Goal: Transaction & Acquisition: Purchase product/service

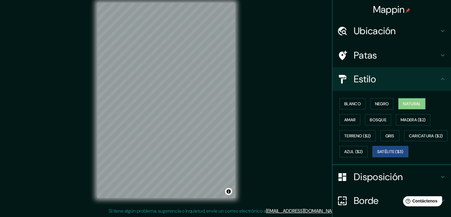
click at [412, 100] on font "Natural" at bounding box center [412, 104] width 18 height 8
click at [349, 122] on font "Amar" at bounding box center [349, 120] width 11 height 8
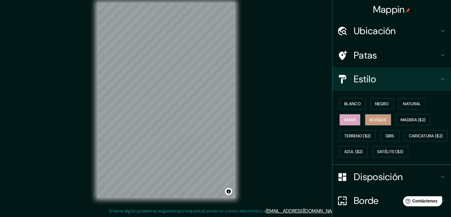
click at [371, 119] on font "Bosque" at bounding box center [378, 119] width 17 height 5
click at [401, 120] on font "Madera ($2)" at bounding box center [413, 119] width 25 height 5
click at [372, 119] on font "Bosque" at bounding box center [378, 119] width 17 height 5
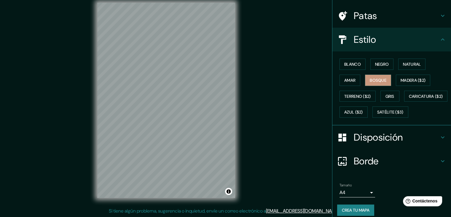
click at [384, 143] on font "Disposición" at bounding box center [378, 137] width 49 height 12
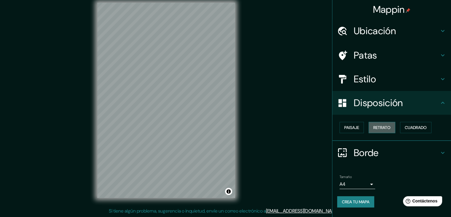
click at [388, 127] on font "Retrato" at bounding box center [381, 127] width 17 height 5
click at [420, 127] on font "Cuadrado" at bounding box center [416, 127] width 22 height 5
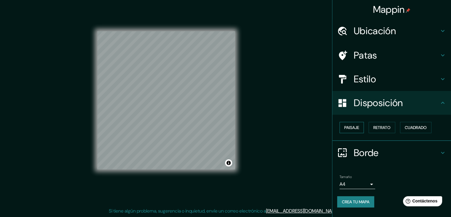
click at [347, 126] on font "Paisaje" at bounding box center [351, 127] width 15 height 5
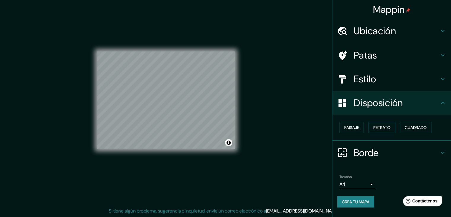
click at [386, 128] on font "Retrato" at bounding box center [381, 127] width 17 height 5
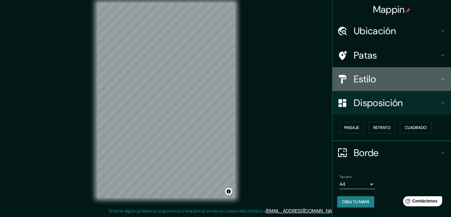
click at [371, 77] on font "Estilo" at bounding box center [365, 79] width 22 height 12
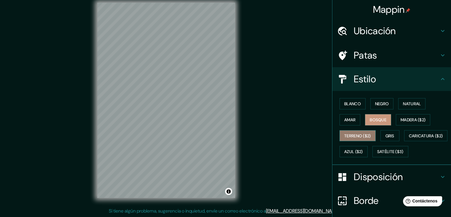
click at [354, 134] on font "Terreno ($2)" at bounding box center [357, 135] width 27 height 5
click at [386, 134] on font "Gris" at bounding box center [390, 135] width 9 height 5
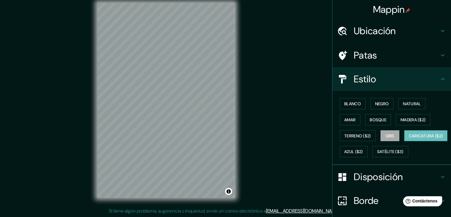
click at [409, 139] on font "Caricatura ($2)" at bounding box center [426, 136] width 34 height 8
click at [363, 151] on font "Azul ($2)" at bounding box center [353, 151] width 19 height 5
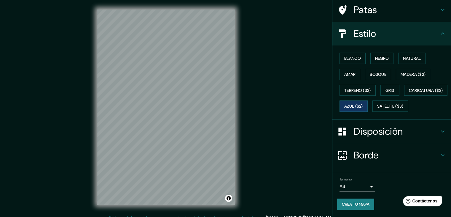
scroll to position [60, 0]
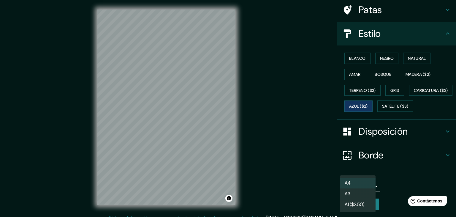
click at [365, 189] on body "Mappin Ubicación Flores, Departamento de Petén, Guatemala Flores Departamento d…" at bounding box center [228, 108] width 456 height 217
click at [363, 206] on font "A1 ($2.50)" at bounding box center [354, 205] width 20 height 6
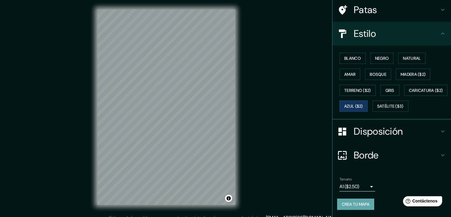
click at [363, 206] on font "Crea tu mapa" at bounding box center [356, 203] width 28 height 5
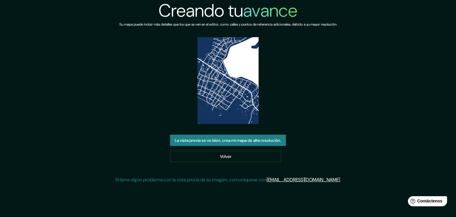
click at [252, 145] on button "La vista previa se ve bien, crea mi mapa de alta resolución." at bounding box center [228, 139] width 116 height 11
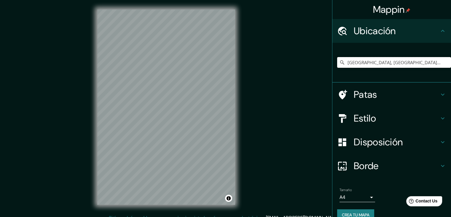
click at [430, 63] on input "[GEOGRAPHIC_DATA], [GEOGRAPHIC_DATA][PERSON_NAME], [GEOGRAPHIC_DATA]" at bounding box center [394, 62] width 114 height 11
click at [432, 63] on input "[GEOGRAPHIC_DATA], [GEOGRAPHIC_DATA][PERSON_NAME], [GEOGRAPHIC_DATA]" at bounding box center [394, 62] width 114 height 11
click at [432, 63] on input "Flores, Departamento de Petén, Guatemala" at bounding box center [394, 62] width 114 height 11
click at [441, 61] on input "[GEOGRAPHIC_DATA], [GEOGRAPHIC_DATA][PERSON_NAME], [GEOGRAPHIC_DATA]" at bounding box center [394, 62] width 114 height 11
drag, startPoint x: 422, startPoint y: 66, endPoint x: 312, endPoint y: 66, distance: 110.4
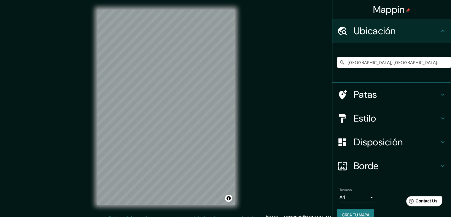
click at [312, 66] on div "Mappin Ubicación Flores, Departamento de Petén, Guatemala Patas Estilo Disposic…" at bounding box center [225, 111] width 451 height 223
click at [299, 77] on div "Mappin Ubicación Flores, Departamento de Petén, Guatemala Patas Estilo Disposic…" at bounding box center [225, 111] width 451 height 223
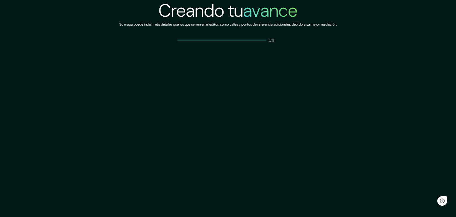
drag, startPoint x: 0, startPoint y: 0, endPoint x: 291, endPoint y: 67, distance: 298.3
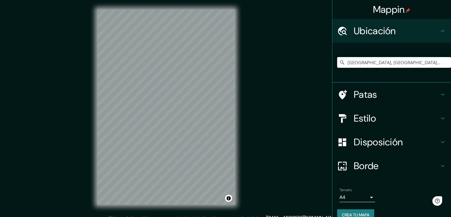
drag, startPoint x: 0, startPoint y: 0, endPoint x: 291, endPoint y: 67, distance: 298.4
click at [356, 61] on input "Elige tu ciudad o zona" at bounding box center [394, 62] width 114 height 11
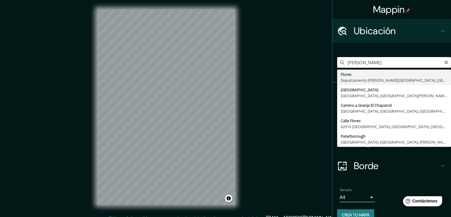
type input "Flores, Departamento de Petén, Guatemala"
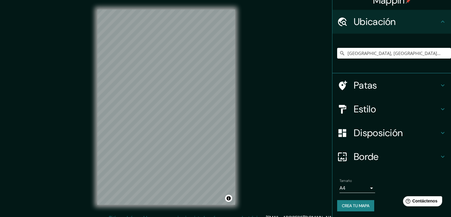
scroll to position [10, 0]
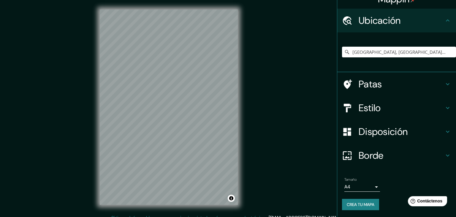
click at [369, 183] on body "Mappin Ubicación Flores, Departamento de Petén, Guatemala Patas Estilo Disposic…" at bounding box center [228, 108] width 456 height 217
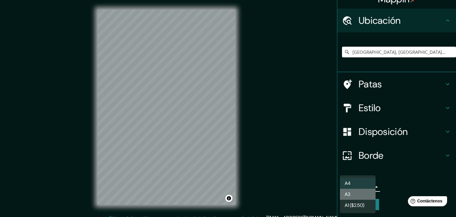
click at [362, 195] on li "A3" at bounding box center [358, 193] width 36 height 11
type input "a4"
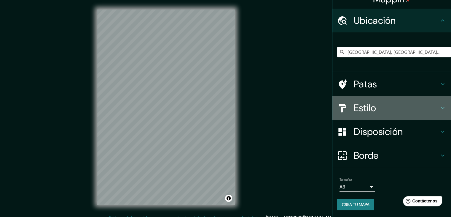
click at [359, 103] on font "Estilo" at bounding box center [365, 107] width 22 height 12
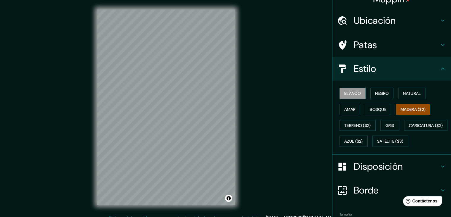
click at [409, 111] on font "Madera ($2)" at bounding box center [413, 108] width 25 height 5
click at [388, 124] on font "Gris" at bounding box center [390, 125] width 9 height 5
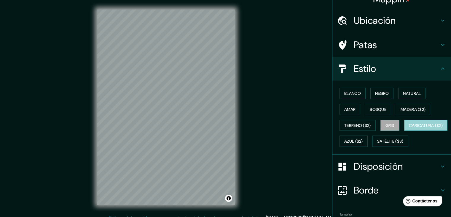
click at [409, 128] on font "Caricatura ($2)" at bounding box center [426, 125] width 34 height 5
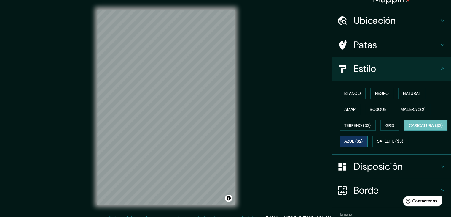
click at [363, 141] on font "Azul ($2)" at bounding box center [353, 141] width 19 height 5
click at [403, 93] on font "Natural" at bounding box center [412, 92] width 18 height 5
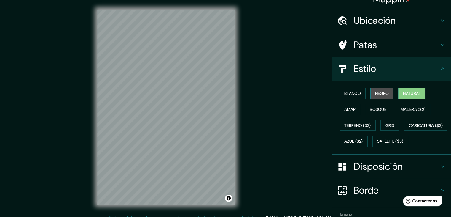
click at [382, 94] on font "Negro" at bounding box center [382, 92] width 14 height 5
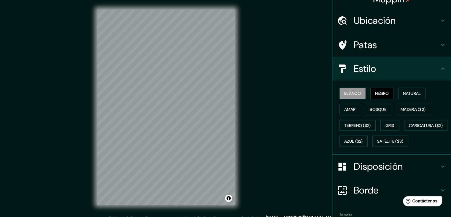
click at [354, 93] on font "Blanco" at bounding box center [352, 92] width 17 height 5
click at [377, 144] on font "Satélite ($3)" at bounding box center [390, 141] width 26 height 5
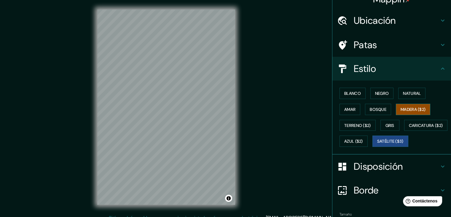
drag, startPoint x: 406, startPoint y: 106, endPoint x: 393, endPoint y: 111, distance: 14.2
click at [406, 106] on font "Madera ($2)" at bounding box center [413, 108] width 25 height 5
click at [378, 110] on font "Bosque" at bounding box center [378, 108] width 17 height 5
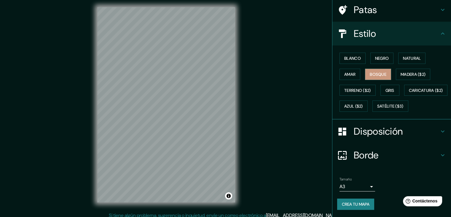
scroll to position [7, 0]
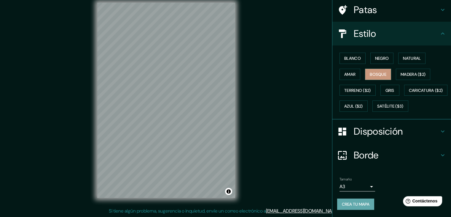
click at [350, 200] on font "Crea tu mapa" at bounding box center [356, 204] width 28 height 8
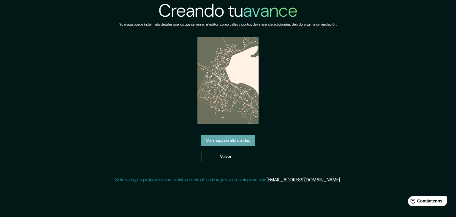
drag, startPoint x: 0, startPoint y: 0, endPoint x: 239, endPoint y: 136, distance: 274.6
click at [239, 136] on font "Ver mapa de alta calidad" at bounding box center [228, 140] width 44 height 8
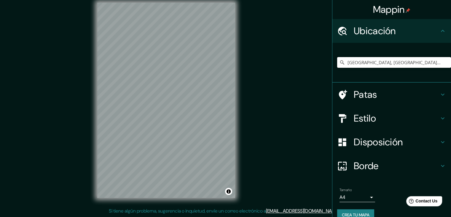
click at [408, 62] on input "[GEOGRAPHIC_DATA], [GEOGRAPHIC_DATA][PERSON_NAME], [GEOGRAPHIC_DATA]" at bounding box center [394, 62] width 114 height 11
click at [435, 62] on input "[GEOGRAPHIC_DATA], [GEOGRAPHIC_DATA][PERSON_NAME], [GEOGRAPHIC_DATA]" at bounding box center [394, 62] width 114 height 11
type input "[GEOGRAPHIC_DATA], [GEOGRAPHIC_DATA][PERSON_NAME], [GEOGRAPHIC_DATA]"
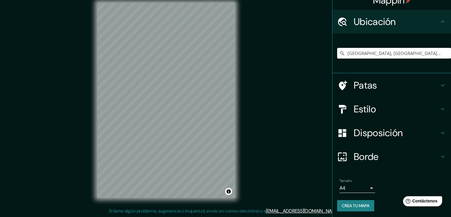
scroll to position [10, 0]
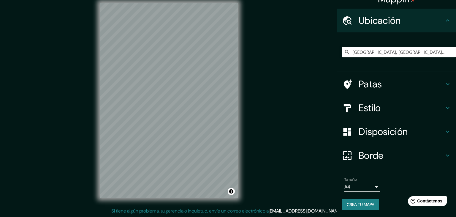
click at [349, 186] on body "Mappin Ubicación Flores, Departamento de Petén, Guatemala Patas Estilo Disposic…" at bounding box center [228, 101] width 456 height 217
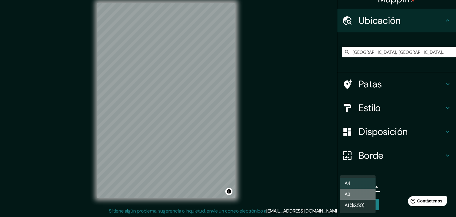
drag, startPoint x: 349, startPoint y: 186, endPoint x: 349, endPoint y: 191, distance: 5.1
click at [349, 193] on font "A3" at bounding box center [347, 194] width 6 height 6
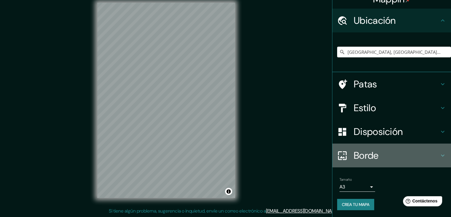
click at [376, 153] on h4 "Borde" at bounding box center [396, 155] width 85 height 12
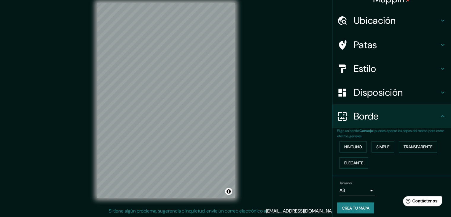
click at [374, 113] on font "Borde" at bounding box center [366, 116] width 25 height 12
click at [374, 97] on font "Disposición" at bounding box center [378, 92] width 49 height 12
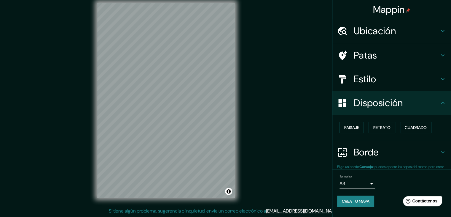
scroll to position [0, 0]
click at [381, 125] on font "Retrato" at bounding box center [381, 127] width 17 height 5
click at [351, 133] on div "Paisaje Retrato Cuadrado" at bounding box center [394, 127] width 114 height 16
click at [353, 128] on font "Paisaje" at bounding box center [351, 127] width 15 height 5
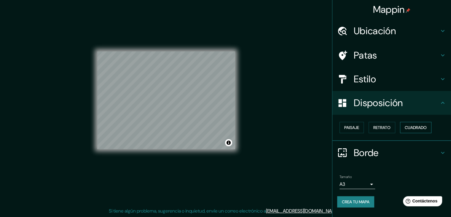
click at [419, 130] on font "Cuadrado" at bounding box center [416, 127] width 22 height 5
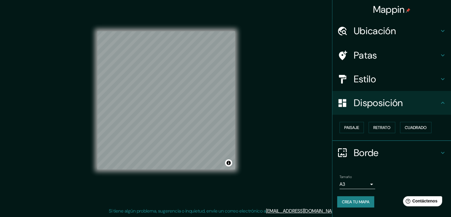
click at [377, 53] on font "Patas" at bounding box center [365, 55] width 23 height 12
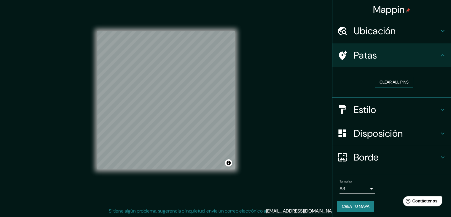
click at [367, 110] on font "Estilo" at bounding box center [365, 109] width 22 height 12
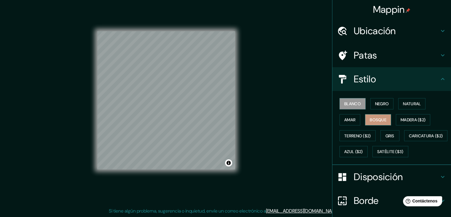
click at [370, 116] on font "Bosque" at bounding box center [378, 120] width 17 height 8
click at [351, 122] on font "Amar" at bounding box center [349, 120] width 11 height 8
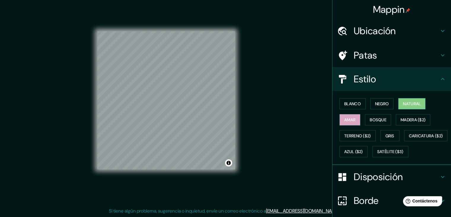
click at [416, 106] on font "Natural" at bounding box center [412, 104] width 18 height 8
drag, startPoint x: 238, startPoint y: 96, endPoint x: 307, endPoint y: 141, distance: 82.5
click at [280, 126] on div "Mappin Ubicación Flores, Departamento de Petén, Guatemala Patas Estilo Blanco N…" at bounding box center [225, 104] width 451 height 223
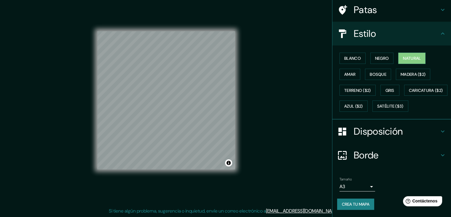
scroll to position [60, 0]
click at [349, 200] on font "Crea tu mapa" at bounding box center [356, 204] width 28 height 8
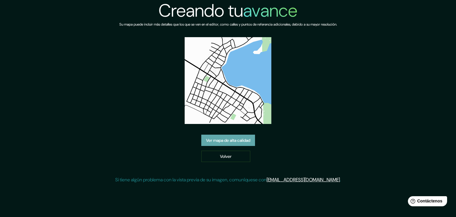
click at [232, 140] on font "Ver mapa de alta calidad" at bounding box center [228, 139] width 44 height 5
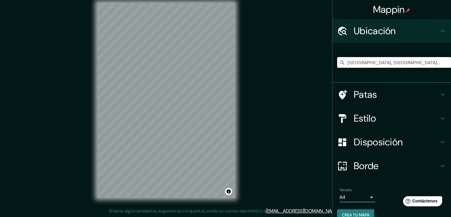
click at [371, 61] on input "[GEOGRAPHIC_DATA], [GEOGRAPHIC_DATA][PERSON_NAME], [GEOGRAPHIC_DATA]" at bounding box center [394, 62] width 114 height 11
click at [439, 61] on input "Flores, Departamento de Petén, Guatemala" at bounding box center [394, 62] width 114 height 11
click at [436, 63] on input "Flores, Departamento de Petén, Guatemala" at bounding box center [394, 62] width 114 height 11
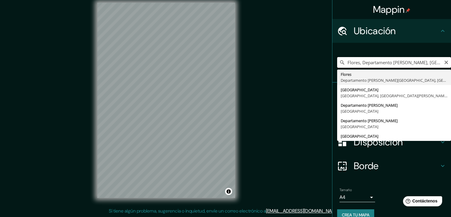
type input "Flores, Departamento de Petén, Guatemala"
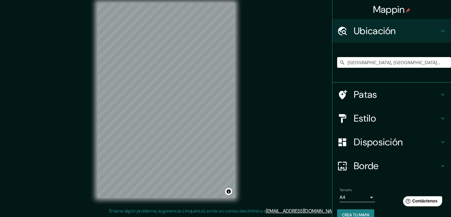
scroll to position [10, 0]
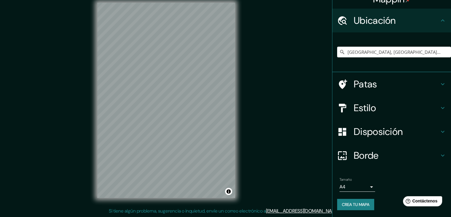
click at [360, 158] on font "Borde" at bounding box center [366, 155] width 25 height 12
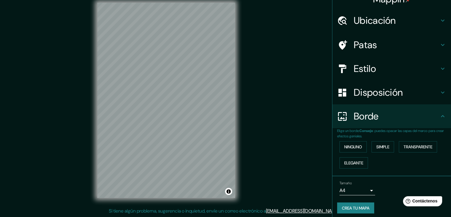
click at [365, 114] on font "Borde" at bounding box center [366, 116] width 25 height 12
click at [369, 66] on font "Estilo" at bounding box center [365, 68] width 22 height 12
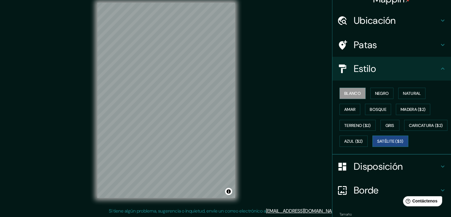
click at [377, 145] on font "Satélite ($3)" at bounding box center [390, 141] width 26 height 8
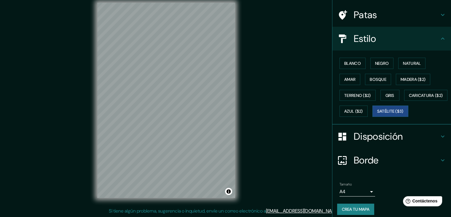
scroll to position [60, 0]
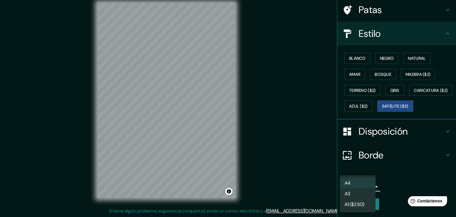
click at [347, 183] on body "Mappin Ubicación Flores, Departamento de Petén, Guatemala Patas Estilo Blanco N…" at bounding box center [228, 101] width 456 height 217
click at [349, 191] on font "A3" at bounding box center [347, 194] width 6 height 6
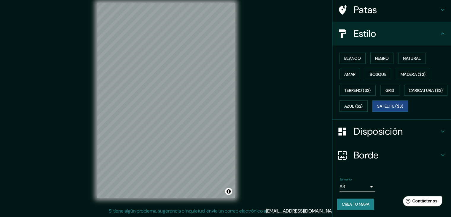
click at [352, 207] on font "Crea tu mapa" at bounding box center [356, 204] width 28 height 8
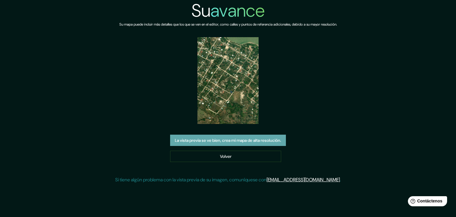
click at [274, 140] on font "La vista previa se ve bien, crea mi mapa de alta resolución." at bounding box center [228, 139] width 106 height 5
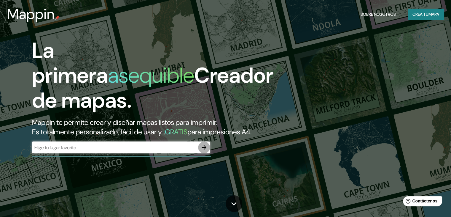
click at [202, 151] on icon "button" at bounding box center [204, 147] width 7 height 7
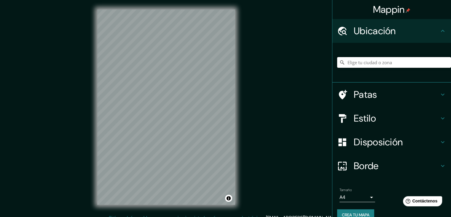
click at [362, 61] on input "Elige tu ciudad o zona" at bounding box center [394, 62] width 114 height 11
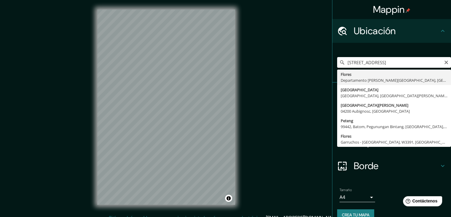
type input "[GEOGRAPHIC_DATA], [GEOGRAPHIC_DATA][PERSON_NAME], [GEOGRAPHIC_DATA]"
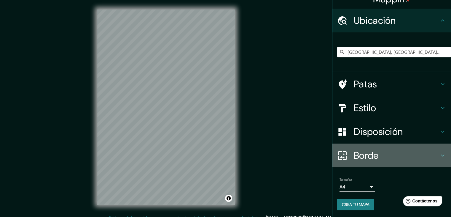
click at [363, 154] on font "Borde" at bounding box center [366, 155] width 25 height 12
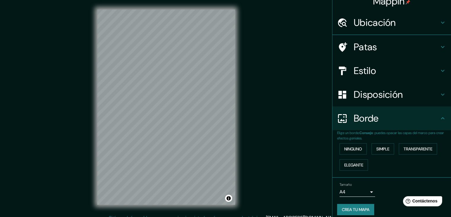
scroll to position [10, 0]
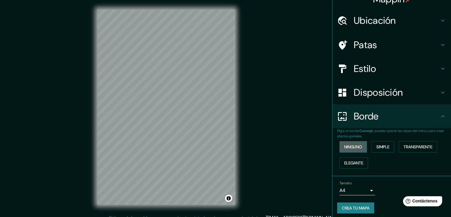
click at [354, 144] on font "Ninguno" at bounding box center [353, 146] width 18 height 5
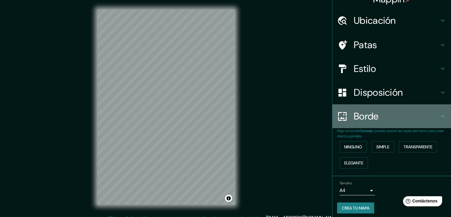
click at [354, 115] on font "Borde" at bounding box center [366, 116] width 25 height 12
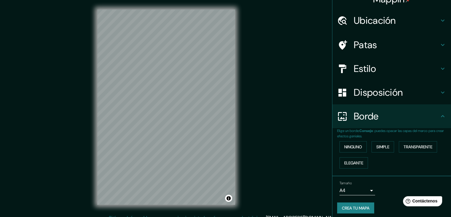
click at [354, 95] on font "Disposición" at bounding box center [378, 92] width 49 height 12
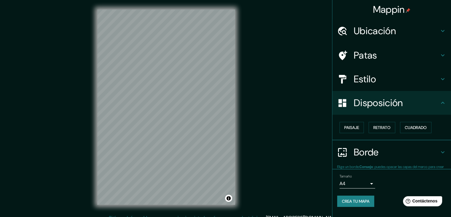
scroll to position [0, 0]
click at [352, 123] on font "Paisaje" at bounding box center [351, 127] width 15 height 8
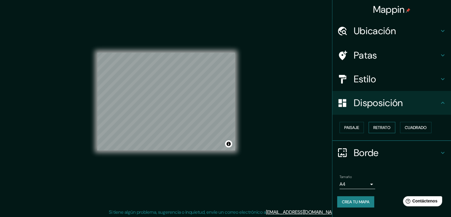
scroll to position [7, 0]
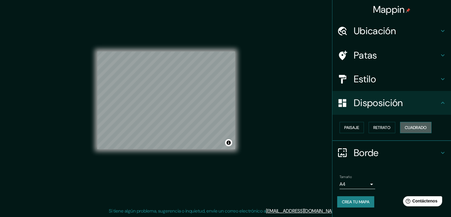
click at [427, 128] on font "Cuadrado" at bounding box center [416, 127] width 22 height 5
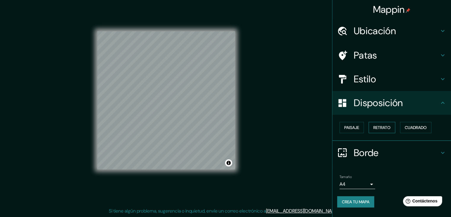
click at [386, 129] on font "Retrato" at bounding box center [381, 127] width 17 height 5
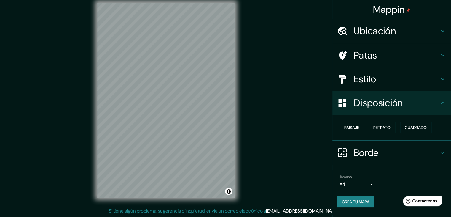
scroll to position [0, 0]
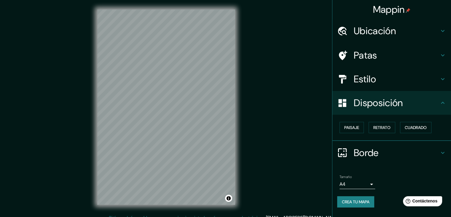
click at [364, 77] on font "Estilo" at bounding box center [365, 79] width 22 height 12
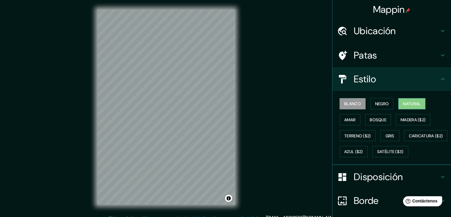
click at [410, 101] on font "Natural" at bounding box center [412, 103] width 18 height 5
click at [350, 118] on font "Amar" at bounding box center [349, 119] width 11 height 5
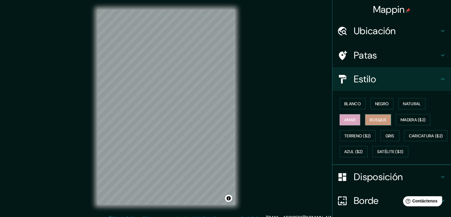
click at [372, 118] on font "Bosque" at bounding box center [378, 119] width 17 height 5
